Goal: Use online tool/utility: Utilize a website feature to perform a specific function

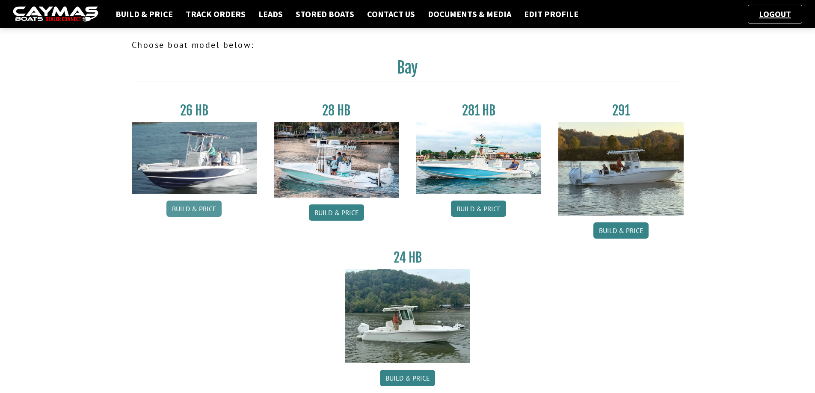
click at [203, 208] on link "Build & Price" at bounding box center [193, 209] width 55 height 16
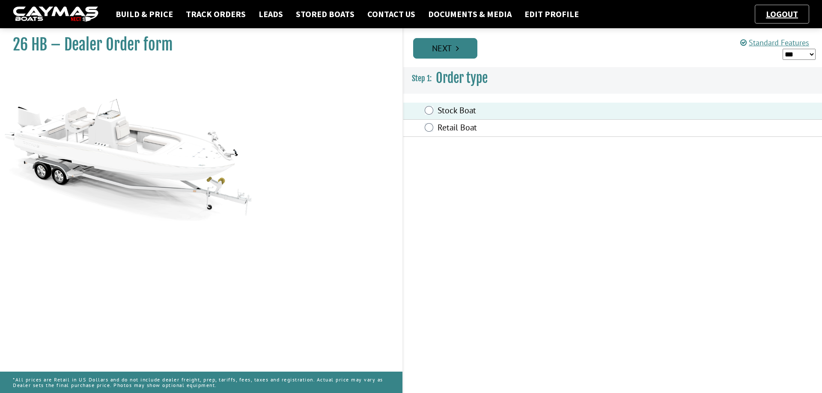
click at [456, 46] on icon "Pagination" at bounding box center [457, 48] width 3 height 9
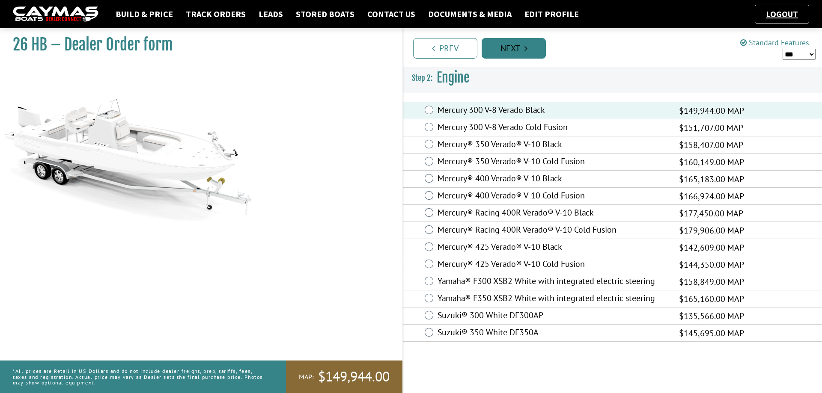
click at [523, 49] on link "Next" at bounding box center [513, 48] width 64 height 21
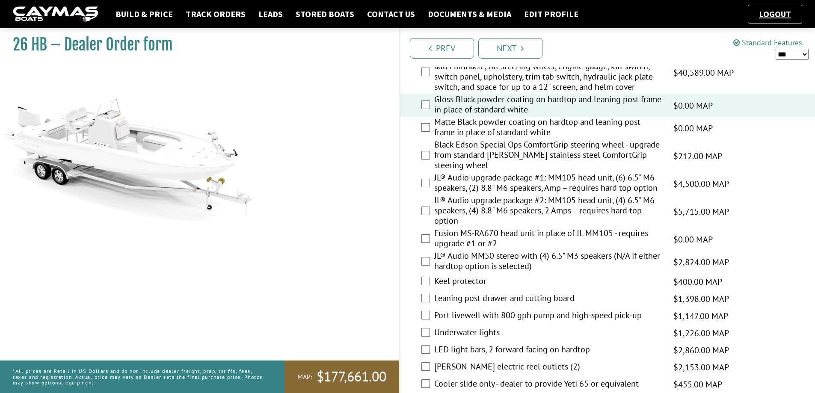
scroll to position [899, 0]
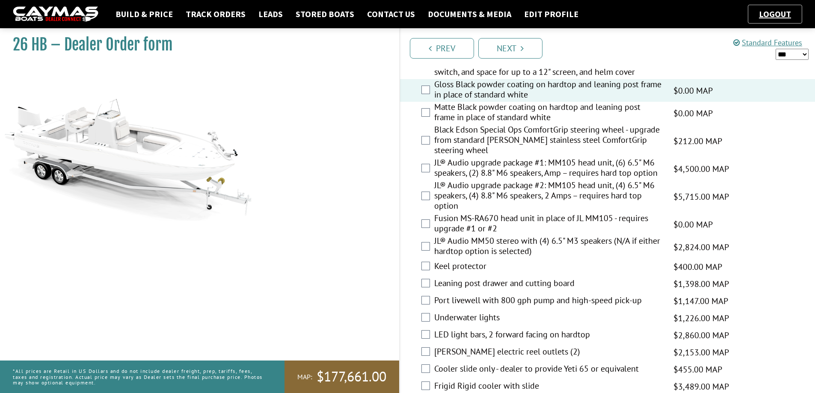
click at [430, 301] on div "Port livewell with 800 gph pump and high-speed pick-up $1,147.00 MAP $1,147.00 …" at bounding box center [608, 301] width 416 height 17
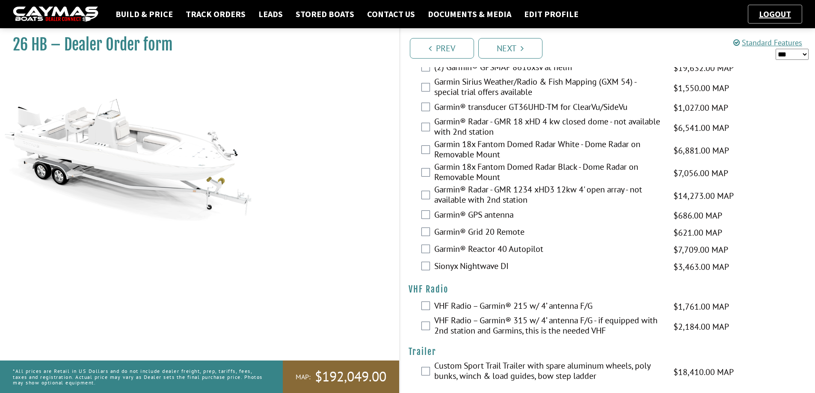
scroll to position [2101, 0]
click at [529, 52] on link "Next" at bounding box center [510, 48] width 64 height 21
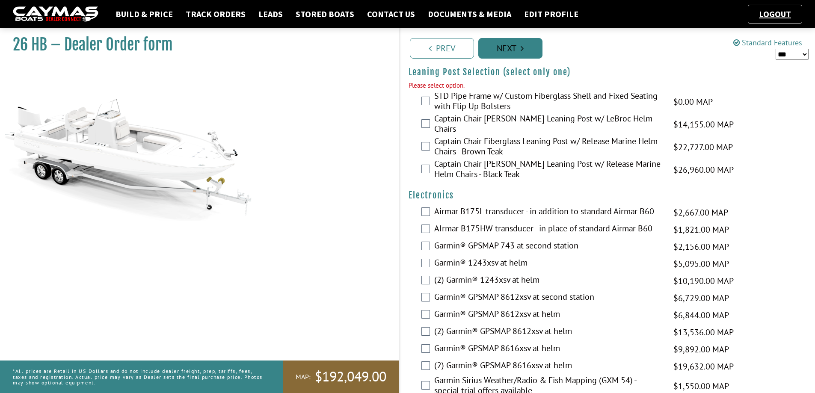
scroll to position [1806, 0]
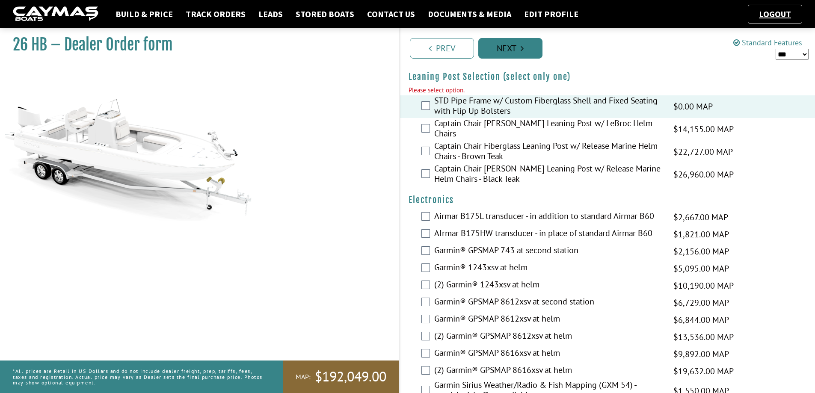
click at [514, 50] on link "Next" at bounding box center [510, 48] width 64 height 21
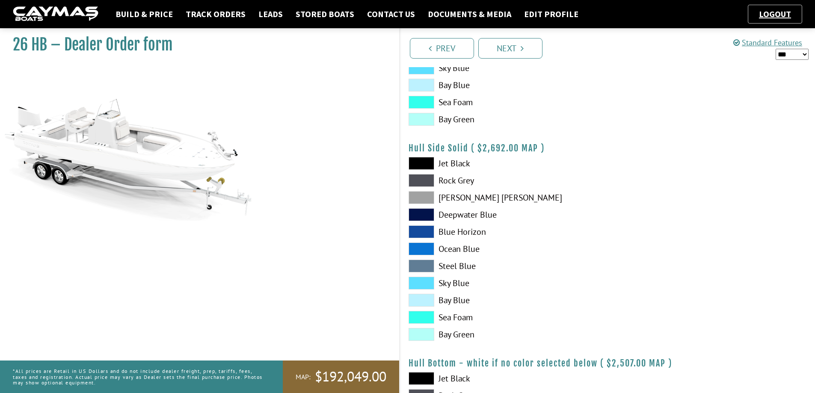
scroll to position [300, 0]
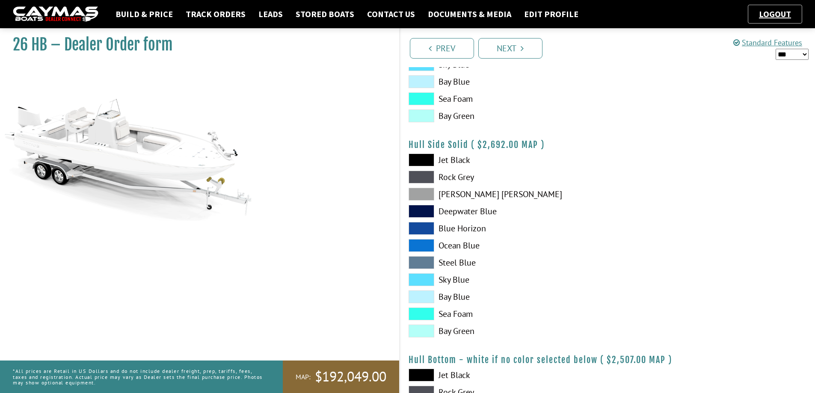
click at [426, 333] on span at bounding box center [422, 331] width 26 height 13
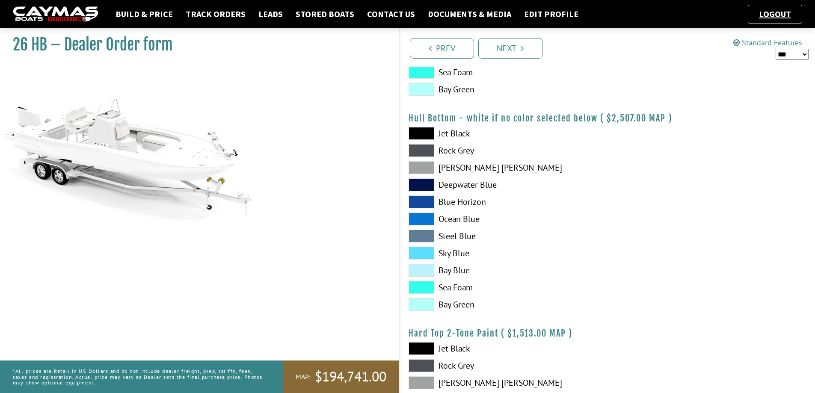
scroll to position [556, 0]
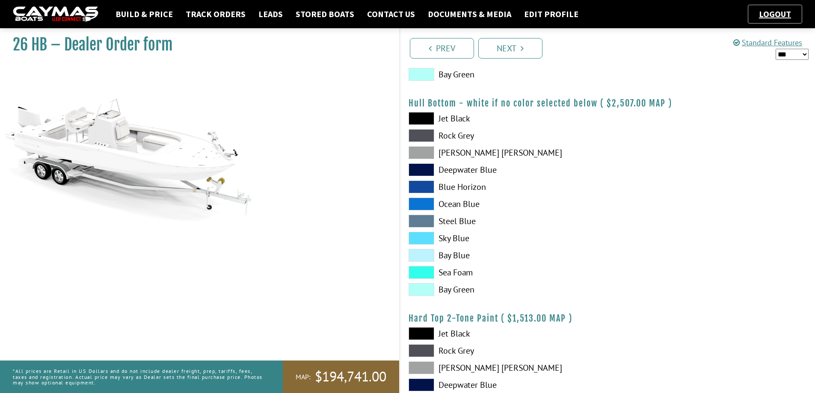
click at [425, 293] on span at bounding box center [422, 289] width 26 height 13
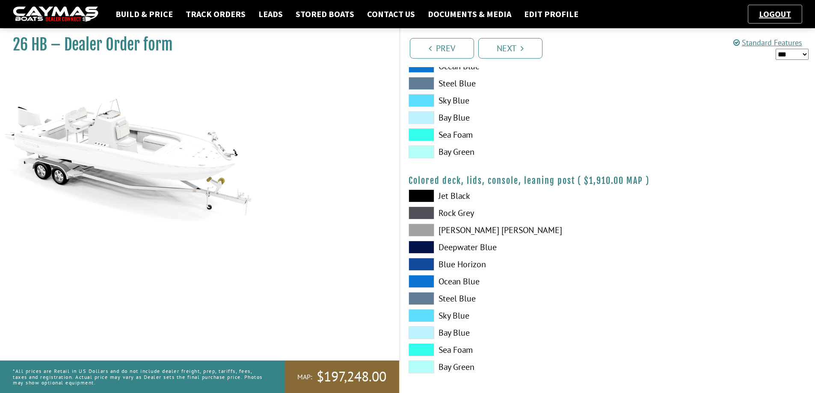
scroll to position [915, 0]
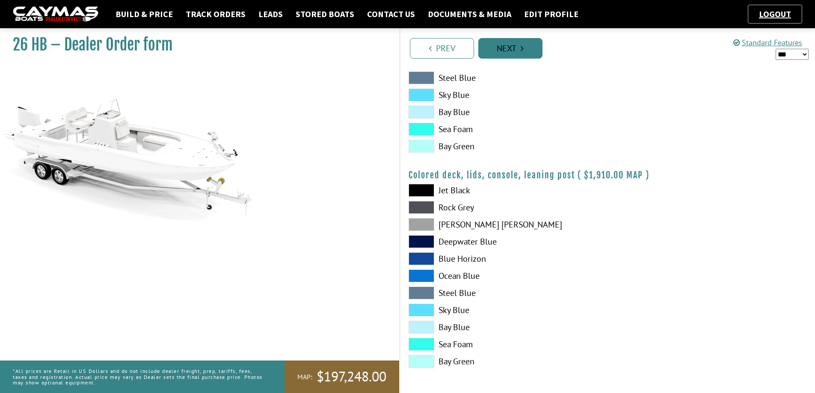
click at [527, 48] on link "Next" at bounding box center [510, 48] width 64 height 21
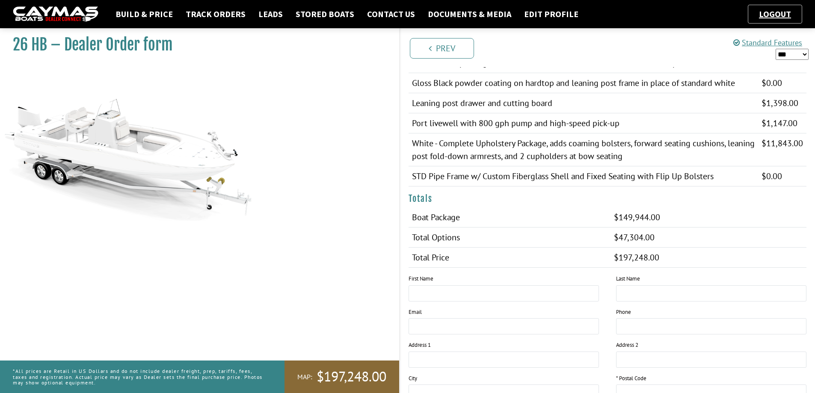
scroll to position [214, 0]
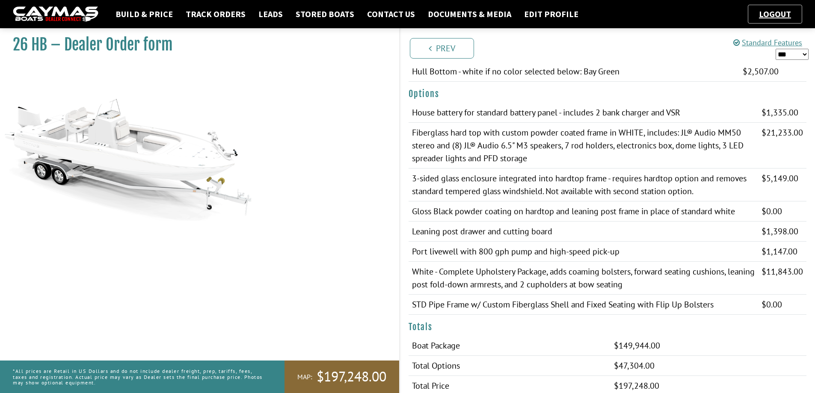
click at [805, 53] on select "*** ****** ******" at bounding box center [792, 54] width 33 height 11
select select "*"
click at [776, 49] on select "*** ****** ******" at bounding box center [792, 54] width 33 height 11
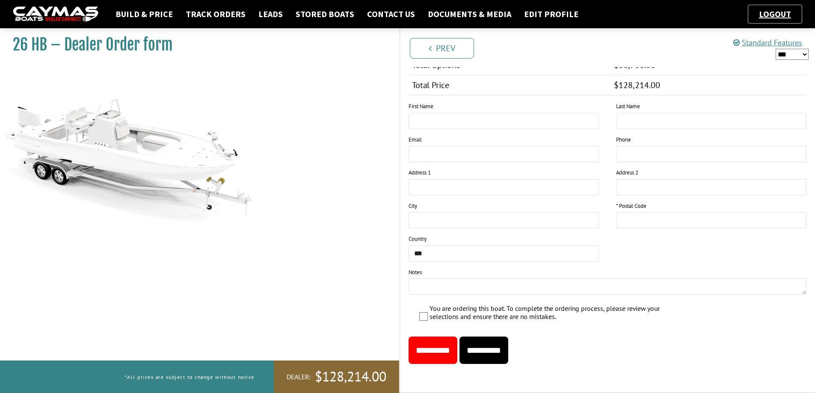
scroll to position [472, 0]
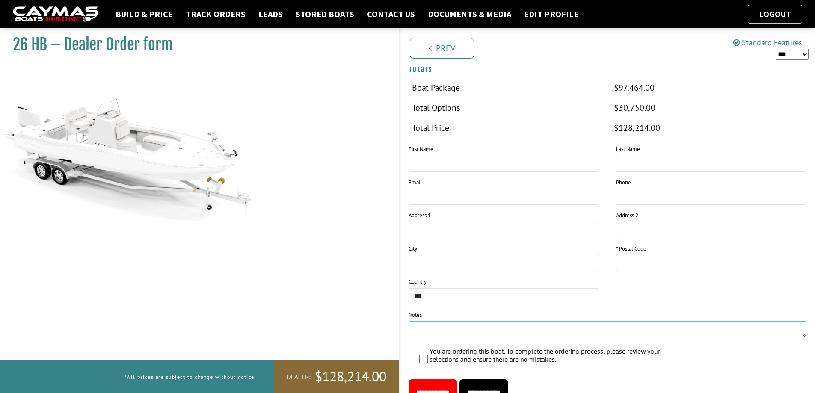
click at [442, 334] on textarea at bounding box center [608, 329] width 398 height 16
type textarea "*"
type textarea "**********"
click at [494, 167] on input "text" at bounding box center [504, 164] width 190 height 16
type input "*********"
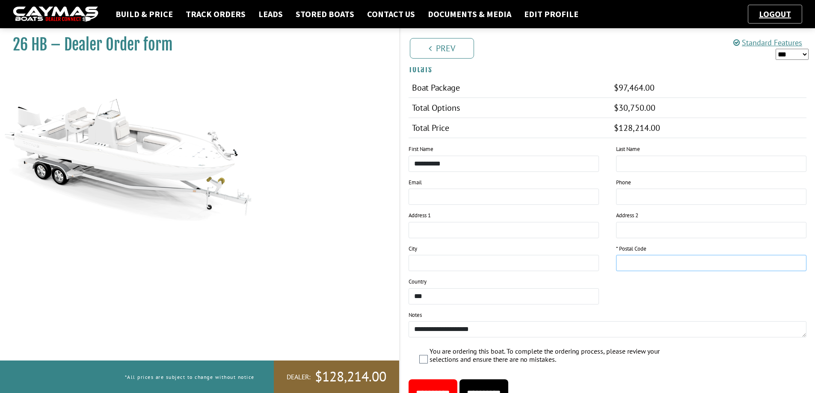
click at [650, 265] on input "text" at bounding box center [711, 263] width 190 height 16
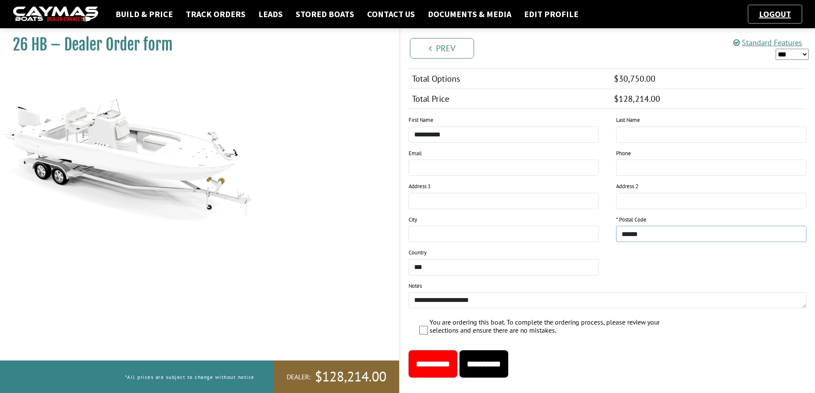
scroll to position [515, 0]
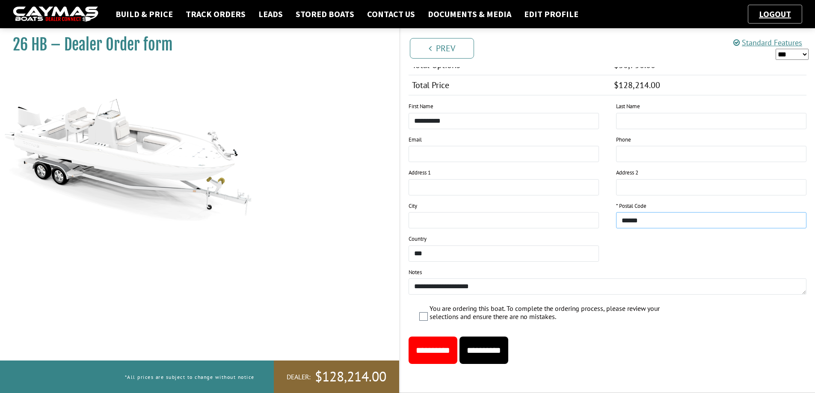
type input "*****"
click at [508, 350] on input "**********" at bounding box center [484, 350] width 49 height 27
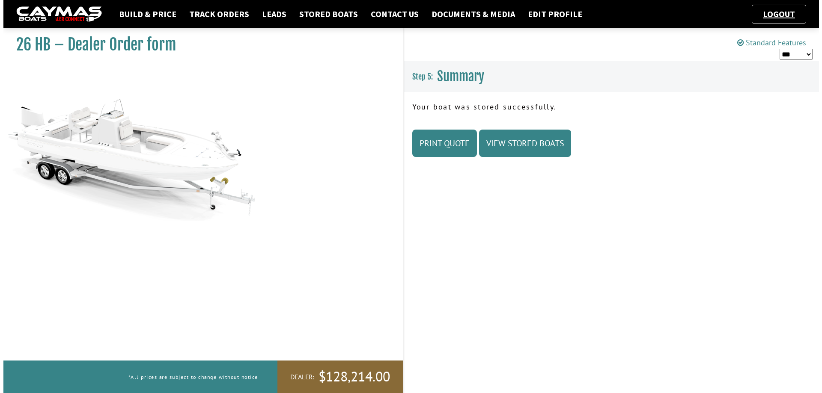
scroll to position [0, 0]
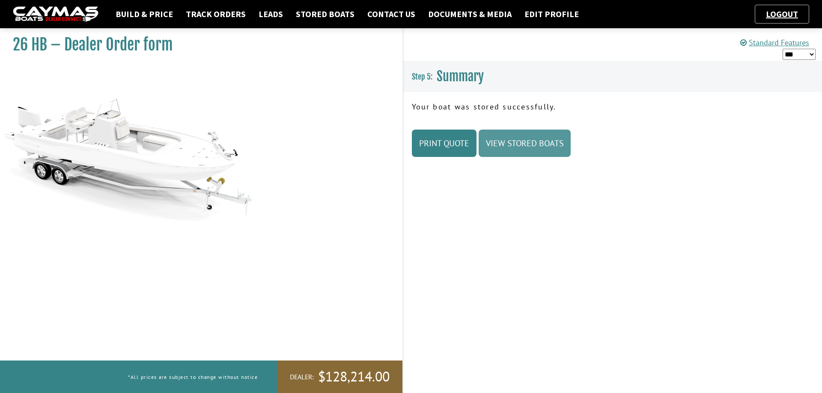
click at [547, 146] on link "View Stored Boats" at bounding box center [524, 143] width 92 height 27
